Goal: Task Accomplishment & Management: Use online tool/utility

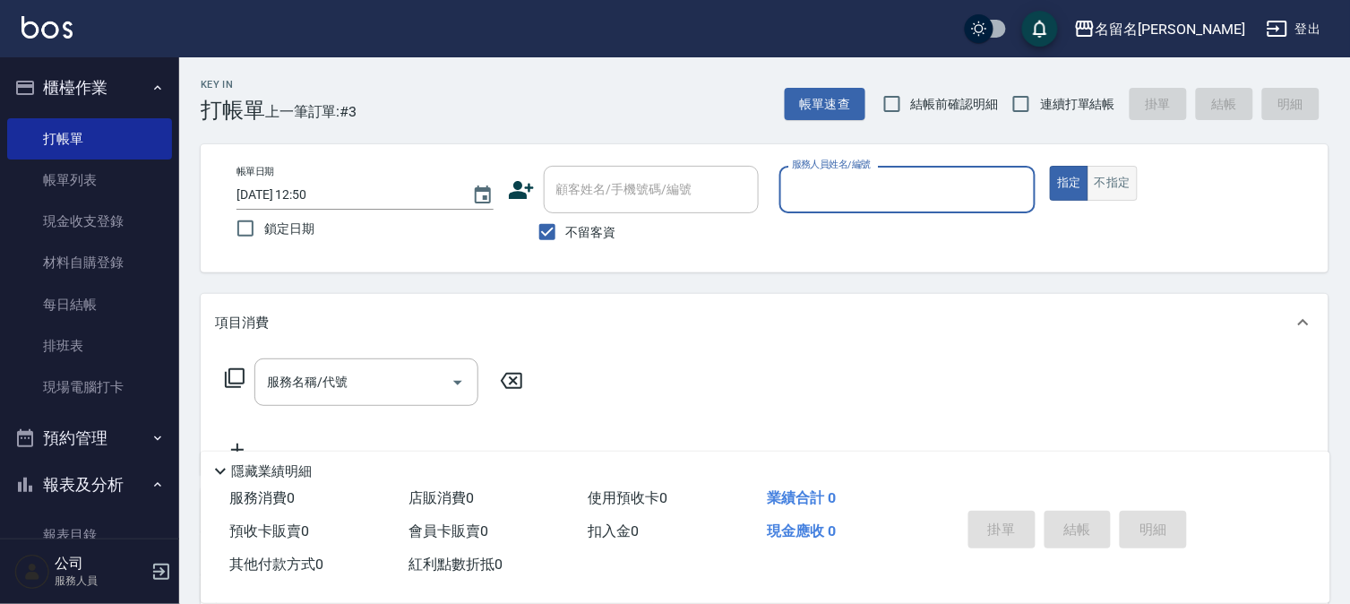
click at [1131, 184] on button "不指定" at bounding box center [1112, 183] width 50 height 35
click at [945, 184] on input "服務人員姓名/編號" at bounding box center [907, 189] width 241 height 31
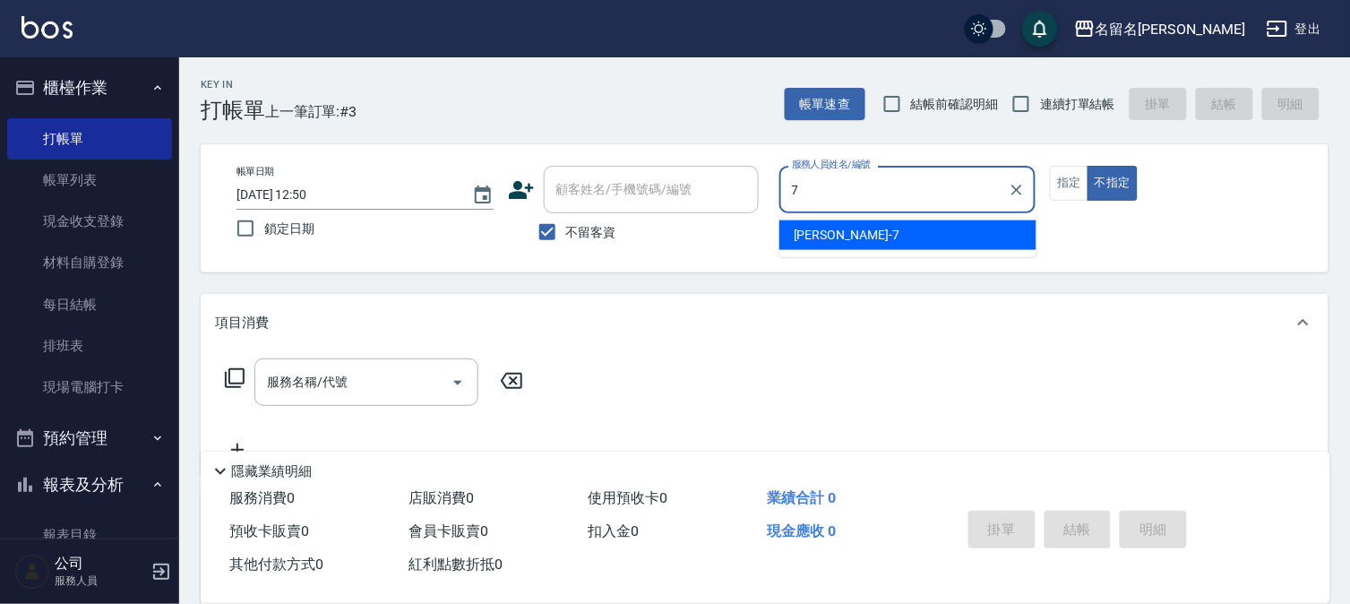
type input "[PERSON_NAME]-7"
type button "false"
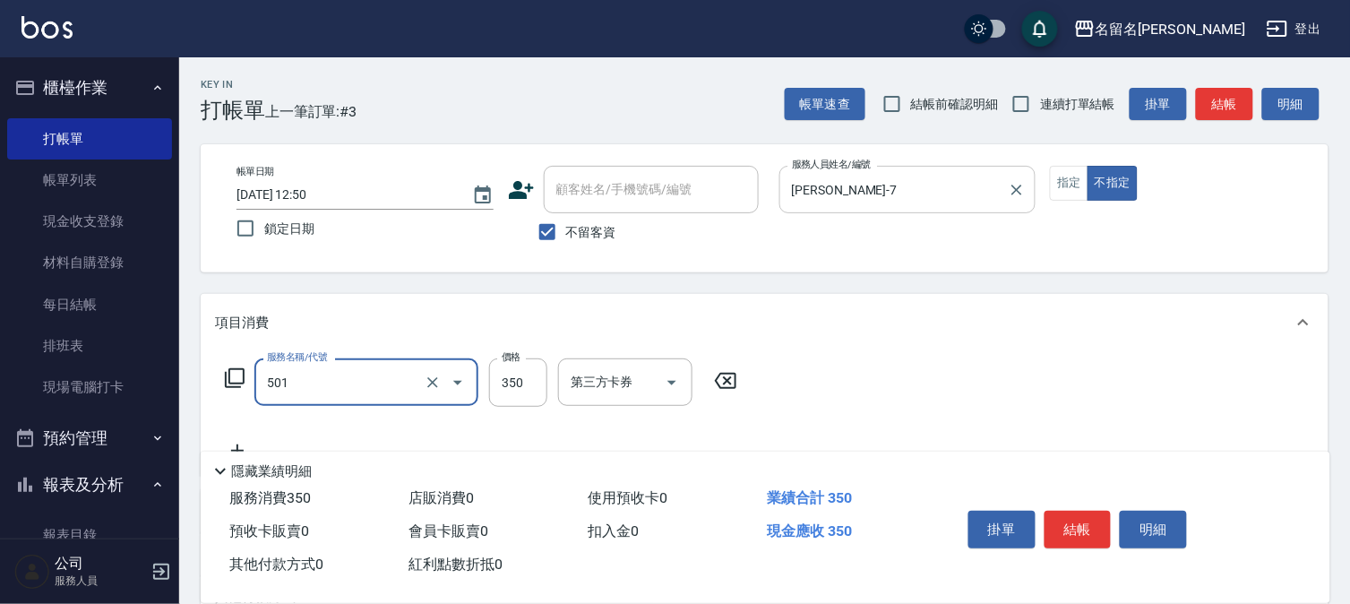
type input "P.S洗髮(501)"
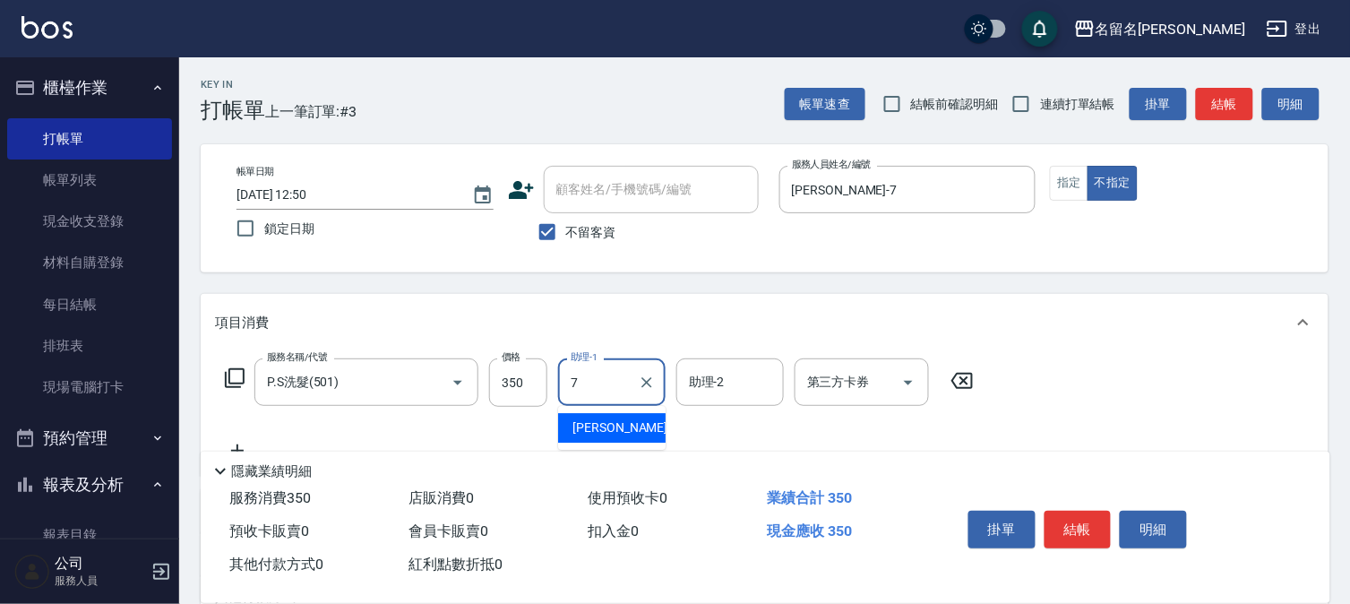
type input "[PERSON_NAME]-7"
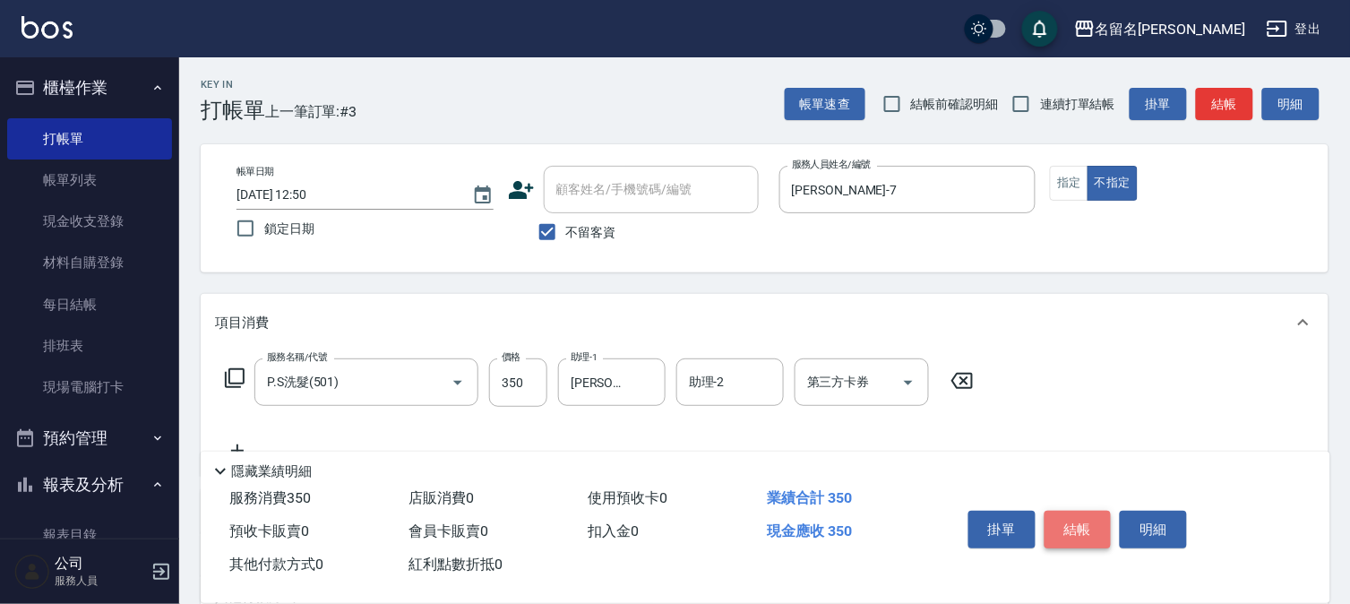
click at [1095, 526] on button "結帳" at bounding box center [1077, 530] width 67 height 38
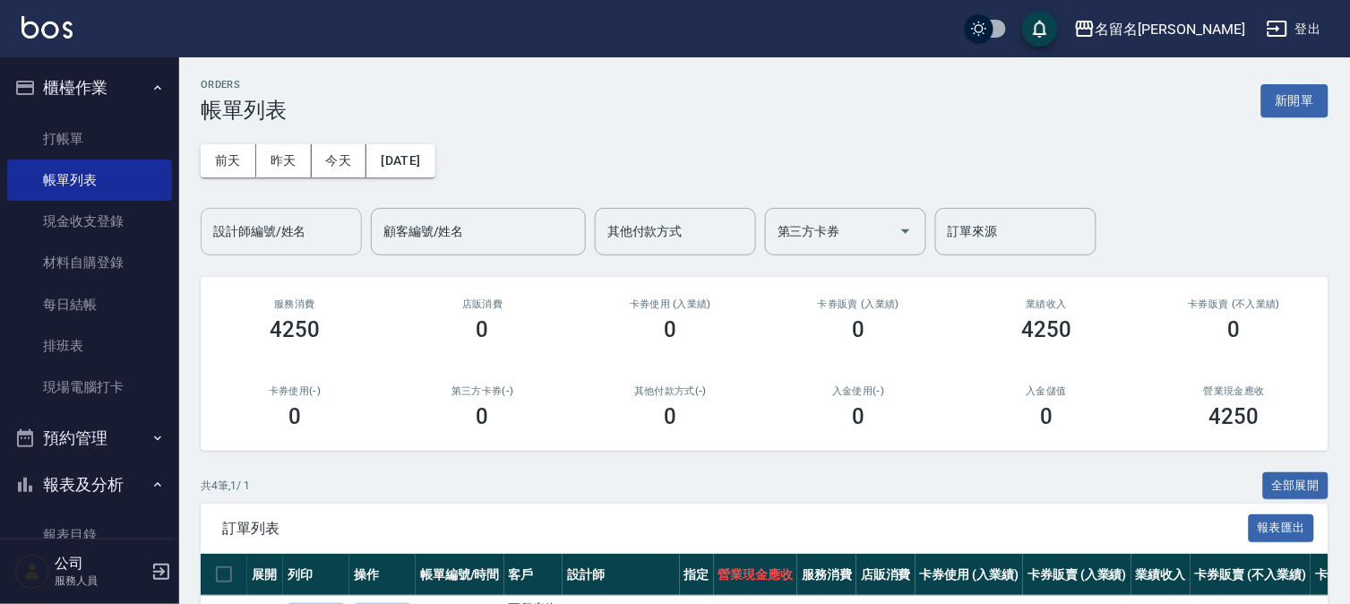
click at [273, 234] on input "設計師編號/姓名" at bounding box center [281, 231] width 145 height 31
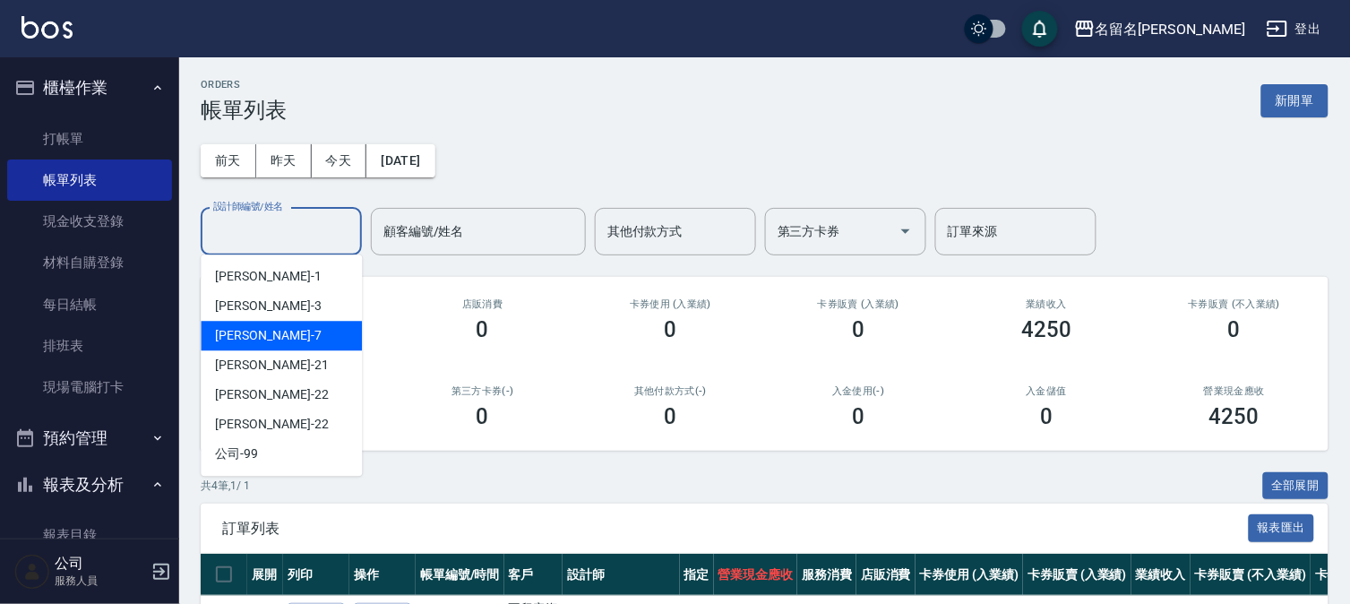
click at [271, 329] on div "[PERSON_NAME]-7" at bounding box center [281, 336] width 161 height 30
type input "[PERSON_NAME]-7"
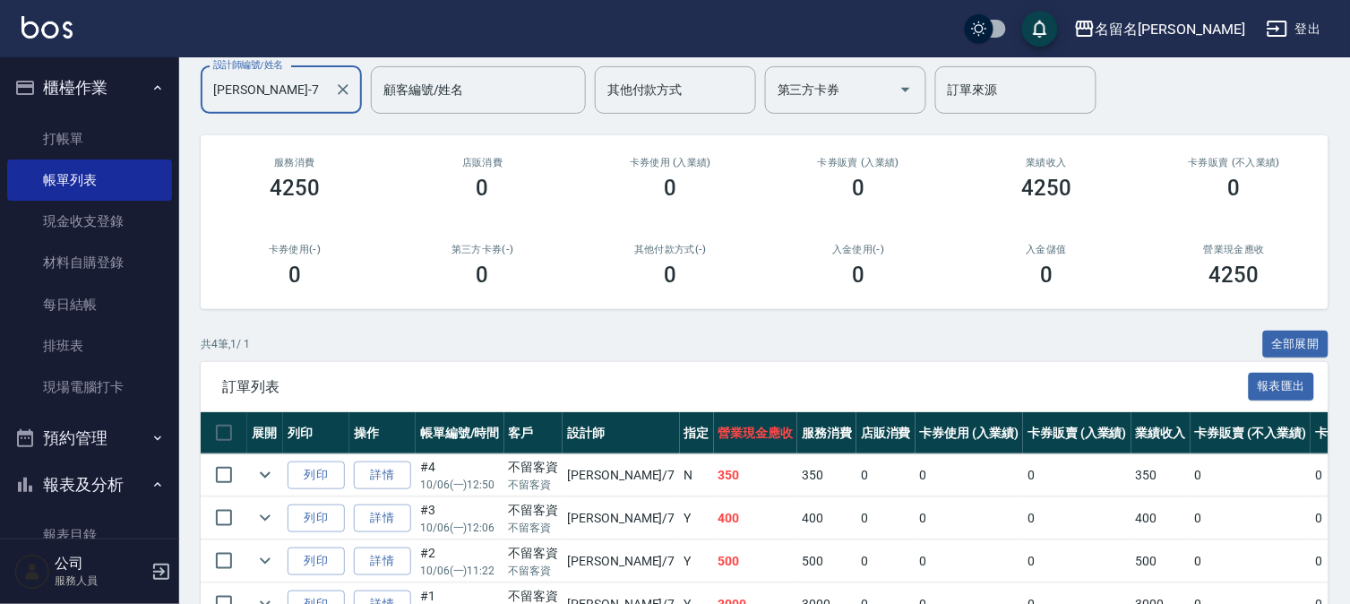
scroll to position [248, 0]
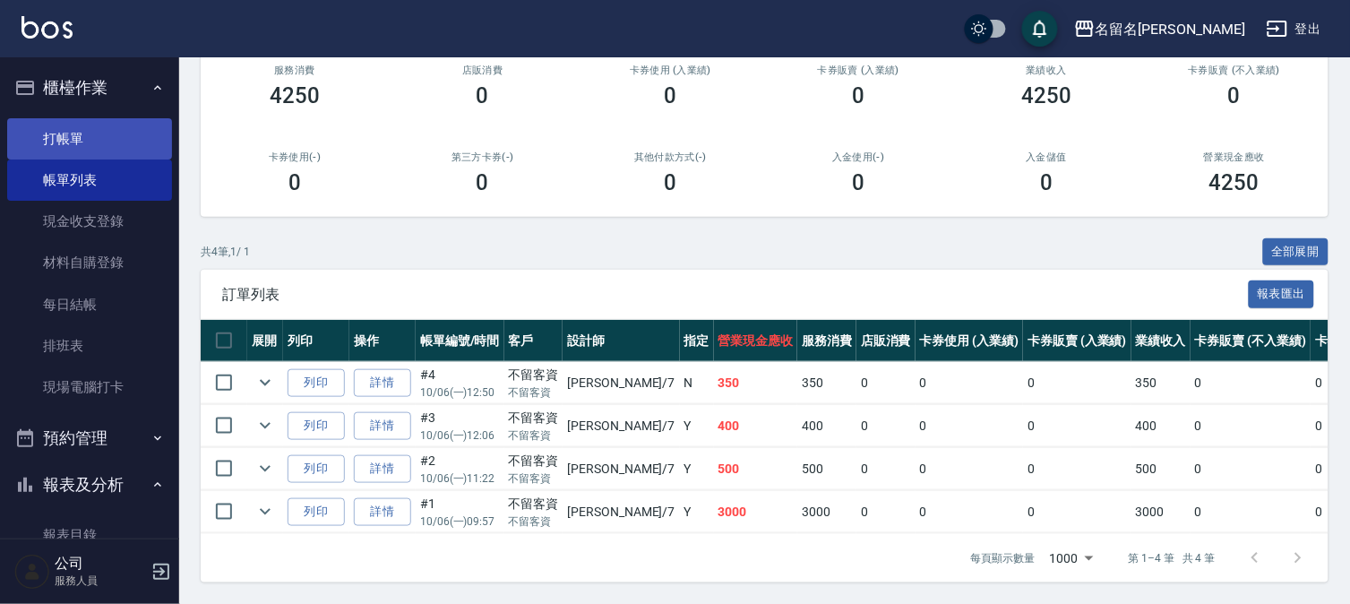
click at [130, 130] on link "打帳單" at bounding box center [89, 138] width 165 height 41
